Goal: Information Seeking & Learning: Learn about a topic

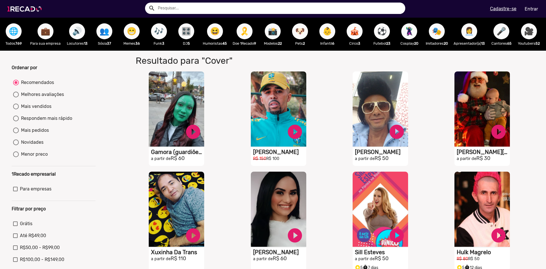
click at [24, 11] on img at bounding box center [25, 9] width 43 height 24
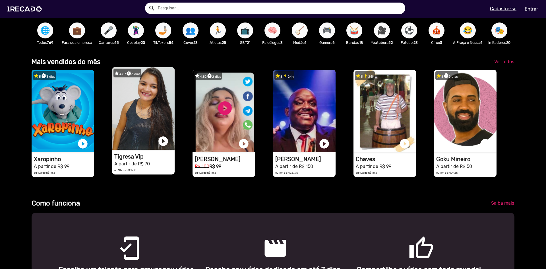
scroll to position [0, 542]
click at [126, 109] on video "1RECADO vídeos dedicados para fãs e empresas" at bounding box center [143, 108] width 63 height 82
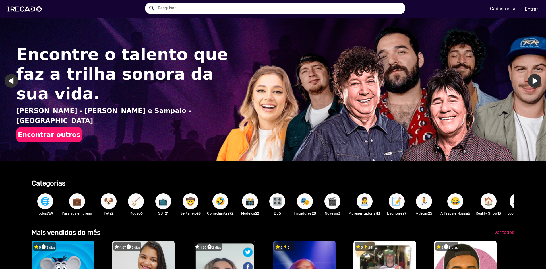
scroll to position [142, 0]
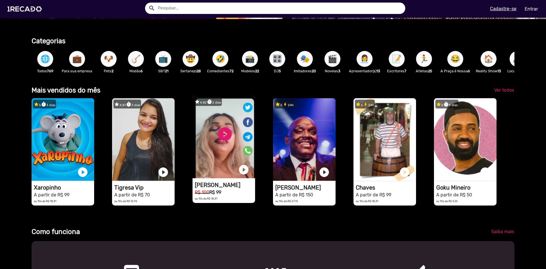
click at [215, 152] on video "1RECADO vídeos dedicados para fãs e empresas" at bounding box center [223, 137] width 63 height 82
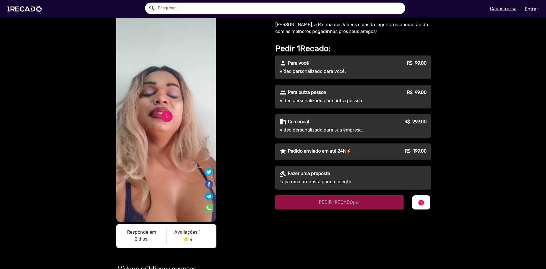
scroll to position [28, 0]
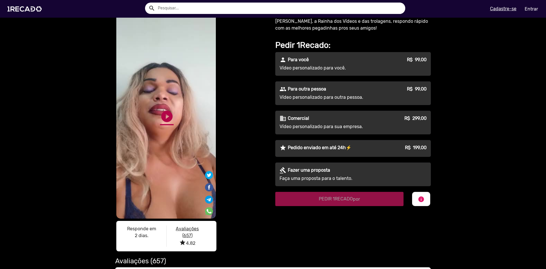
click at [165, 117] on link "play_circle_filled" at bounding box center [167, 116] width 14 height 14
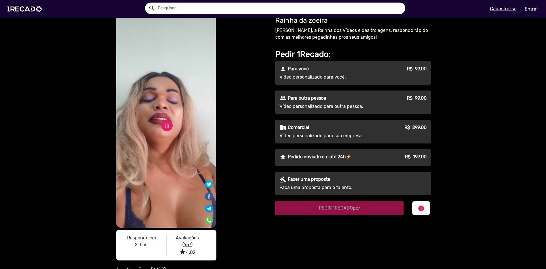
scroll to position [0, 0]
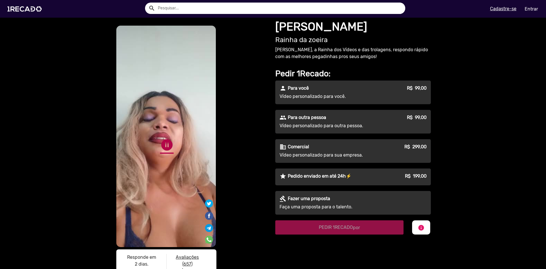
click at [167, 138] on link "pause_circle" at bounding box center [167, 145] width 14 height 14
click at [12, 9] on img at bounding box center [25, 9] width 43 height 24
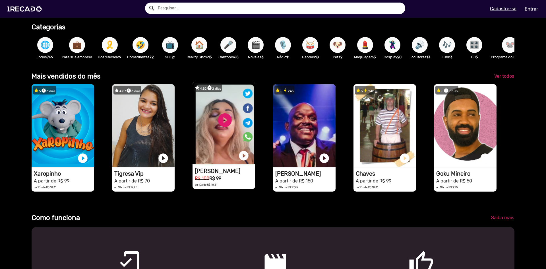
scroll to position [142, 0]
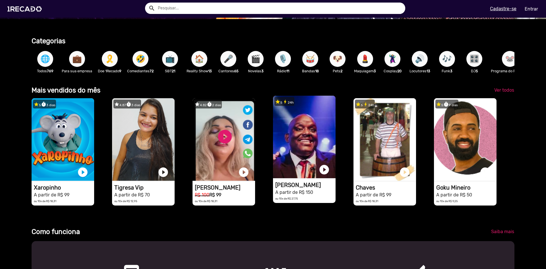
click at [316, 154] on video "1RECADO vídeos dedicados para fãs e empresas" at bounding box center [304, 137] width 63 height 82
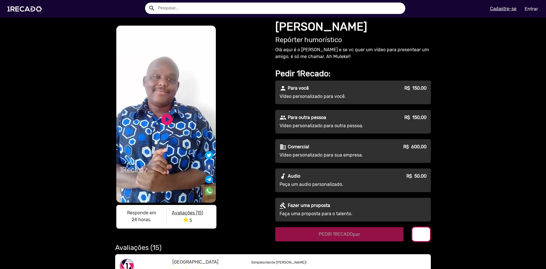
click at [416, 238] on button "info" at bounding box center [421, 234] width 18 height 14
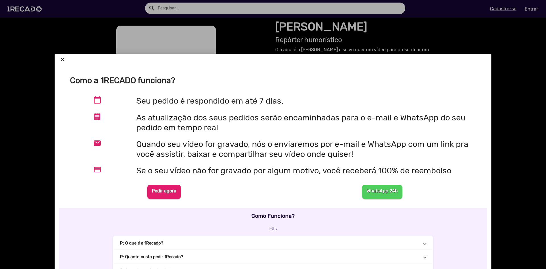
click at [520, 148] on div at bounding box center [273, 134] width 546 height 269
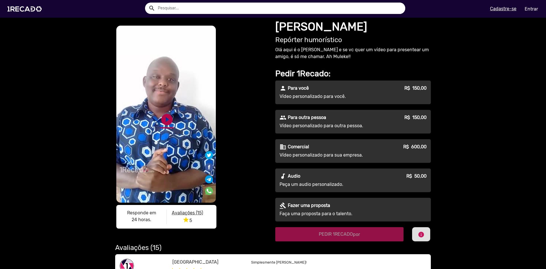
click at [161, 115] on link "play_circle_filled" at bounding box center [167, 120] width 14 height 14
click at [163, 119] on link "pause_circle" at bounding box center [167, 120] width 14 height 14
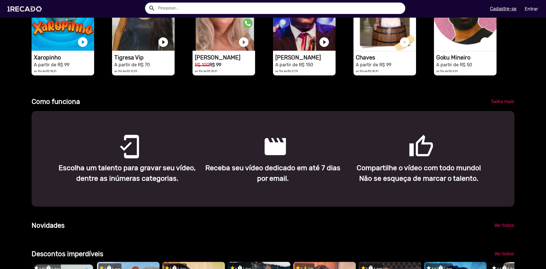
scroll to position [114, 0]
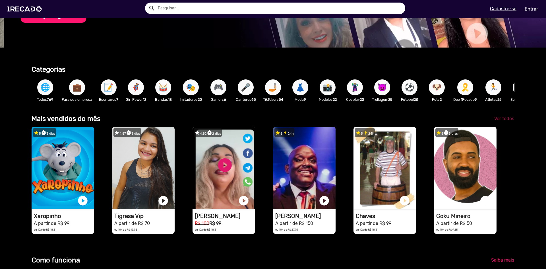
click at [497, 121] on span "Ver todos" at bounding box center [504, 118] width 20 height 5
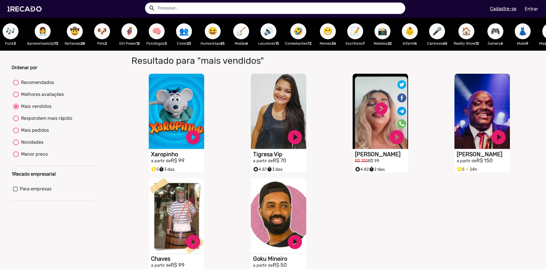
scroll to position [0, 161]
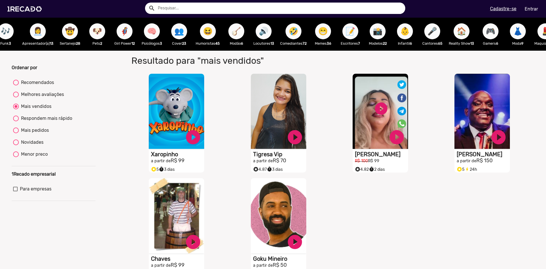
click at [291, 35] on span "🤣" at bounding box center [294, 31] width 10 height 16
radio input "true"
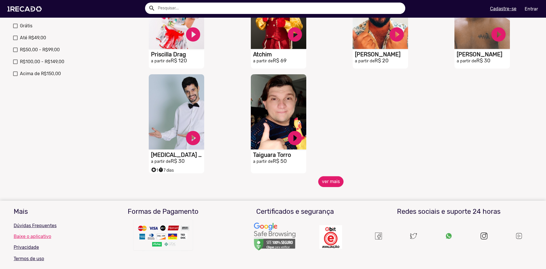
scroll to position [199, 0]
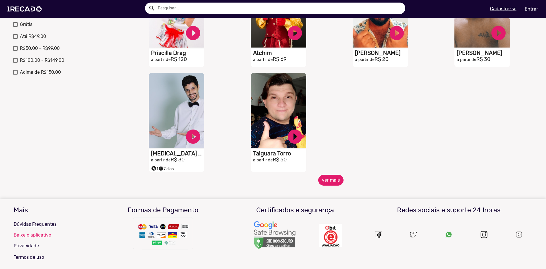
click at [329, 185] on button "ver mais" at bounding box center [330, 180] width 25 height 11
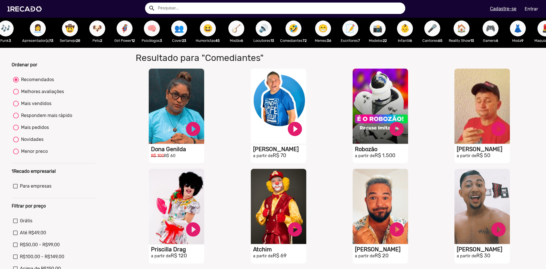
scroll to position [0, 0]
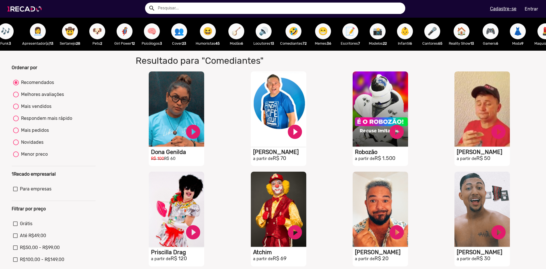
click at [30, 9] on img at bounding box center [25, 9] width 43 height 24
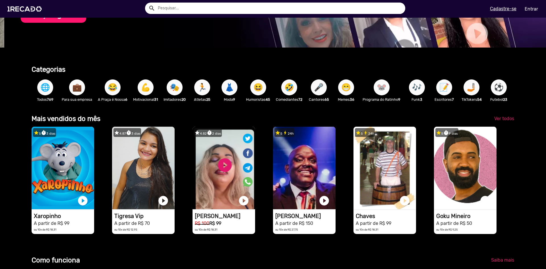
scroll to position [0, 921]
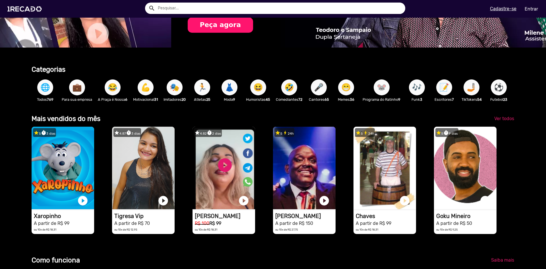
click at [202, 89] on span "🏃" at bounding box center [202, 87] width 10 height 16
